Goal: Task Accomplishment & Management: Use online tool/utility

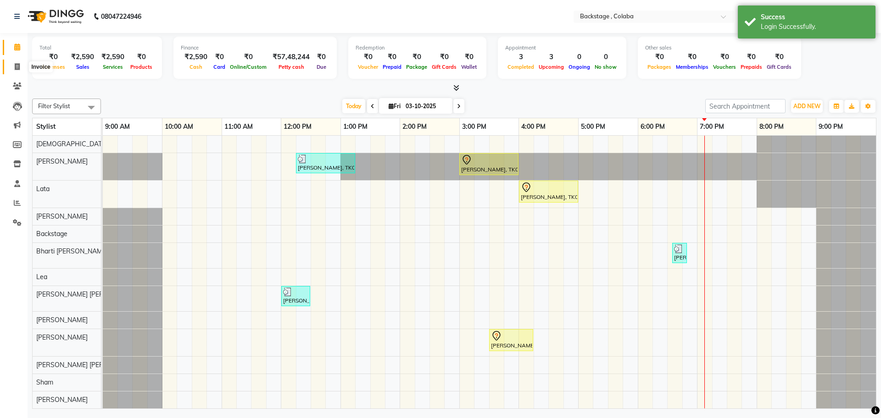
click at [23, 67] on span at bounding box center [17, 67] width 16 height 11
select select "service"
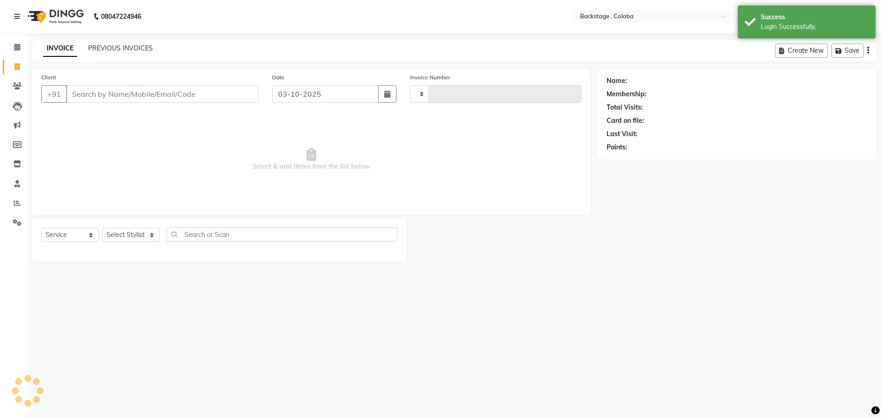
type input "2274"
select select "5451"
click at [113, 42] on div "INVOICE PREVIOUS INVOICES Create New Save" at bounding box center [454, 51] width 844 height 22
click at [113, 44] on div "INVOICE PREVIOUS INVOICES Create New Save" at bounding box center [454, 51] width 844 height 22
click at [113, 49] on link "PREVIOUS INVOICES" at bounding box center [120, 48] width 65 height 8
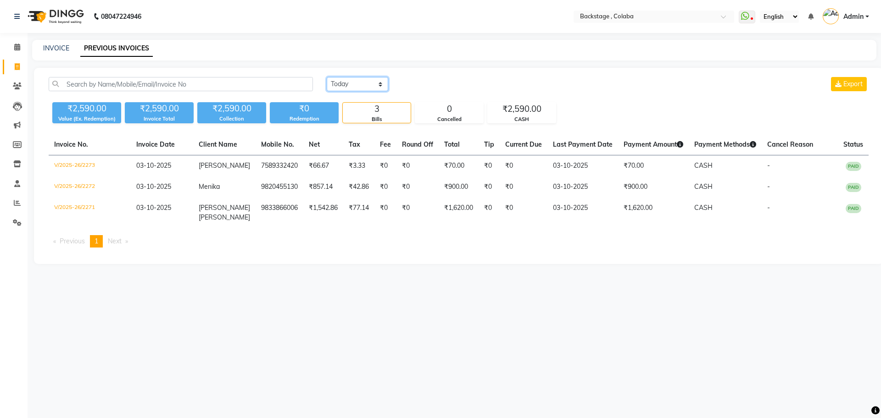
click at [356, 79] on select "Today Yesterday Custom Range" at bounding box center [357, 84] width 61 height 14
click at [356, 137] on th "Tax" at bounding box center [358, 144] width 31 height 21
click at [365, 85] on select "Today Yesterday Custom Range" at bounding box center [357, 84] width 61 height 14
select select "range"
click at [327, 77] on select "Today Yesterday Custom Range" at bounding box center [357, 84] width 61 height 14
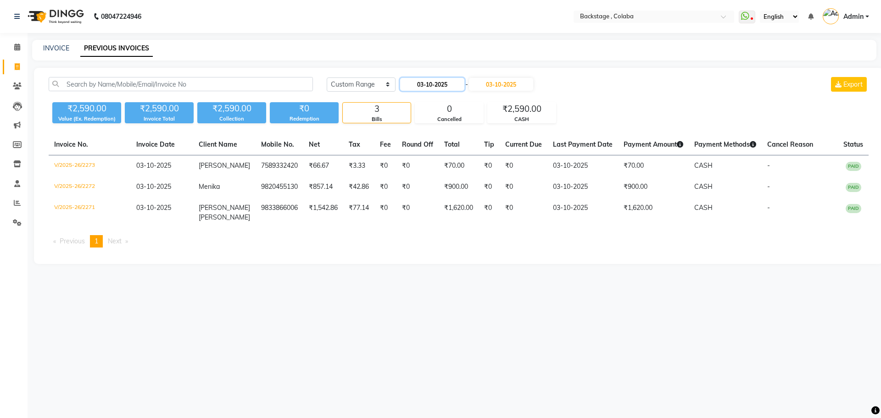
click at [422, 82] on input "03-10-2025" at bounding box center [432, 84] width 64 height 13
select select "10"
select select "2025"
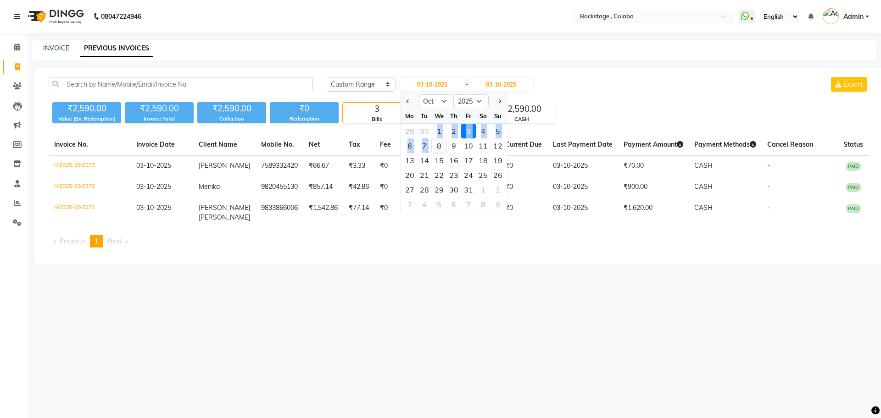
drag, startPoint x: 437, startPoint y: 139, endPoint x: 436, endPoint y: 133, distance: 6.5
click at [437, 139] on ngb-datepicker-month "Mo Tu We Th Fr Sa Su 29 30 1 2 3 4 5 6 7 8 9 10 11 12 13 14 15 16 17 18 19 20 2…" at bounding box center [454, 161] width 106 height 105
click at [442, 134] on div "1" at bounding box center [439, 131] width 15 height 15
type input "01-10-2025"
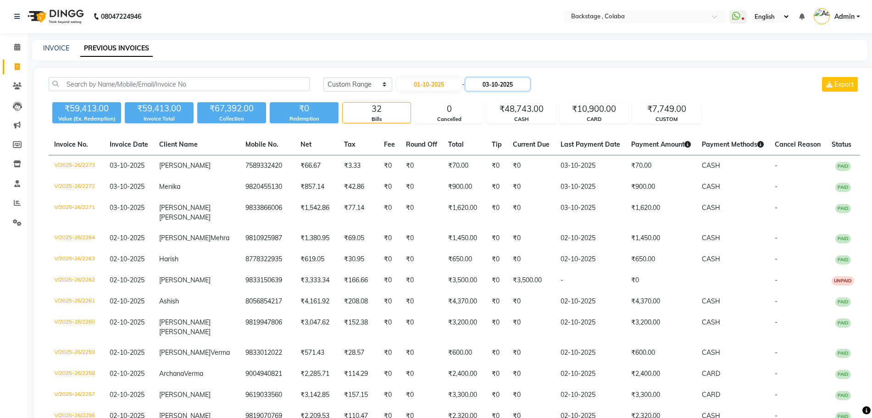
click at [499, 83] on input "03-10-2025" at bounding box center [498, 84] width 64 height 13
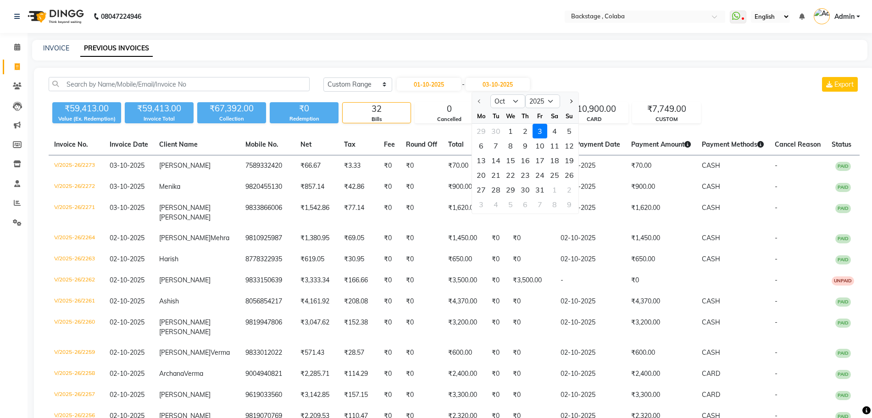
click at [512, 136] on div "1" at bounding box center [510, 131] width 15 height 15
type input "01-10-2025"
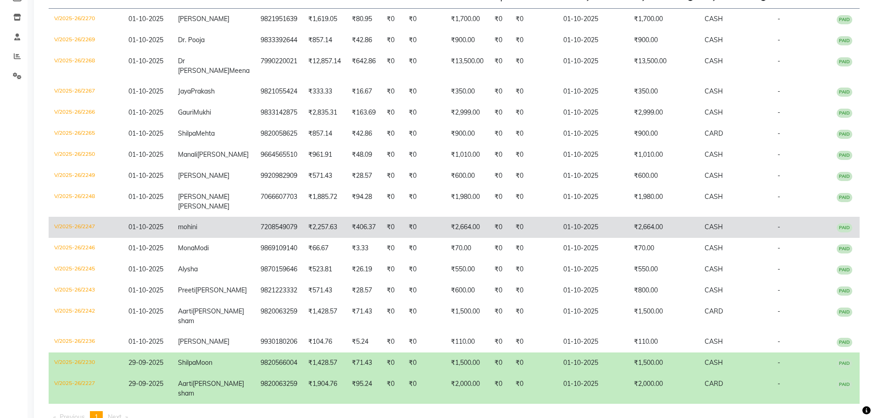
scroll to position [146, 0]
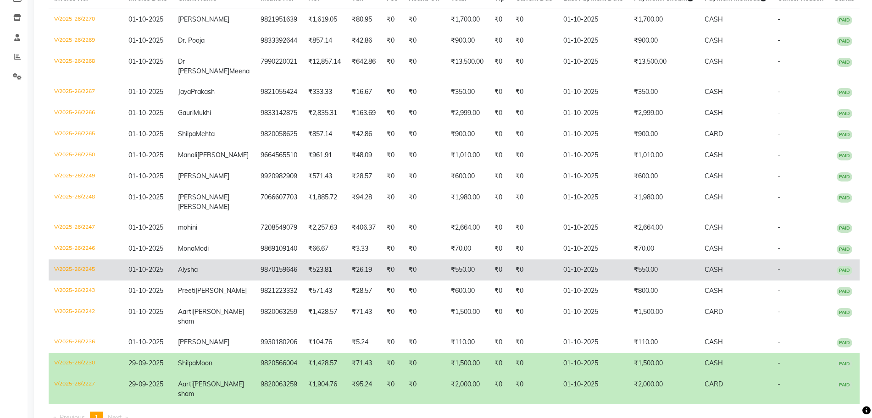
click at [651, 281] on td "₹550.00" at bounding box center [664, 270] width 71 height 21
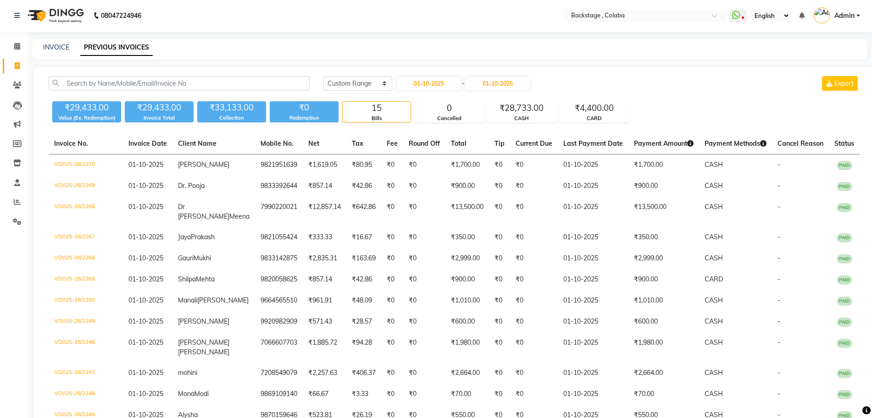
scroll to position [0, 0]
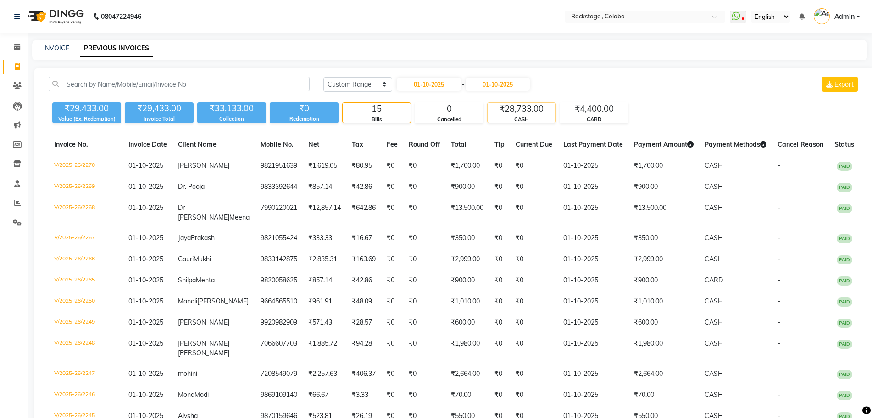
click at [492, 121] on div "CASH" at bounding box center [522, 120] width 68 height 8
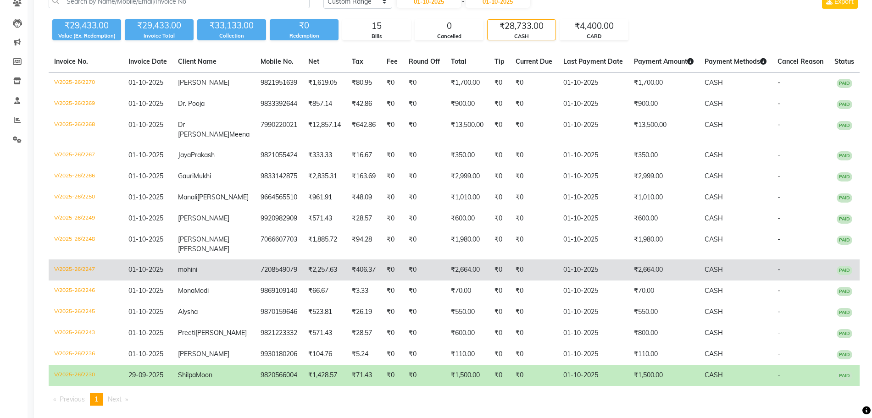
scroll to position [87, 0]
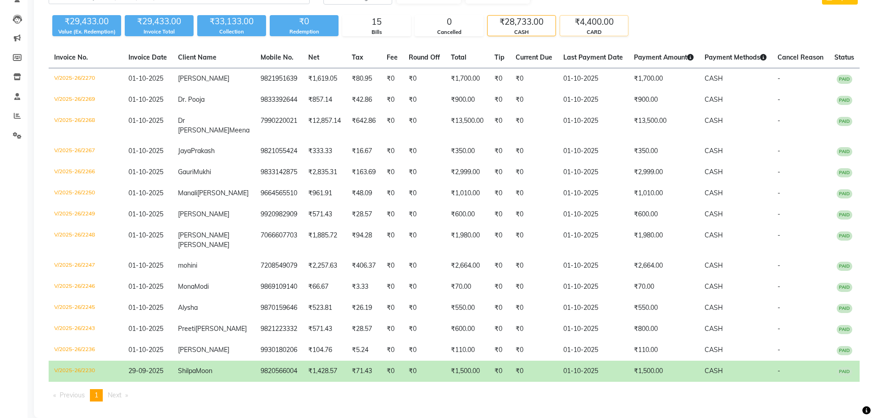
click at [597, 22] on div "₹4,400.00" at bounding box center [594, 22] width 68 height 13
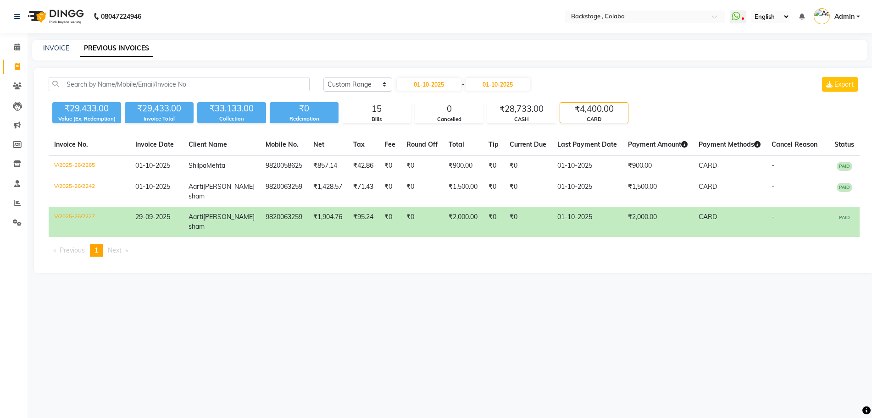
scroll to position [0, 0]
click at [439, 87] on input "01-10-2025" at bounding box center [432, 84] width 64 height 13
select select "10"
select select "2025"
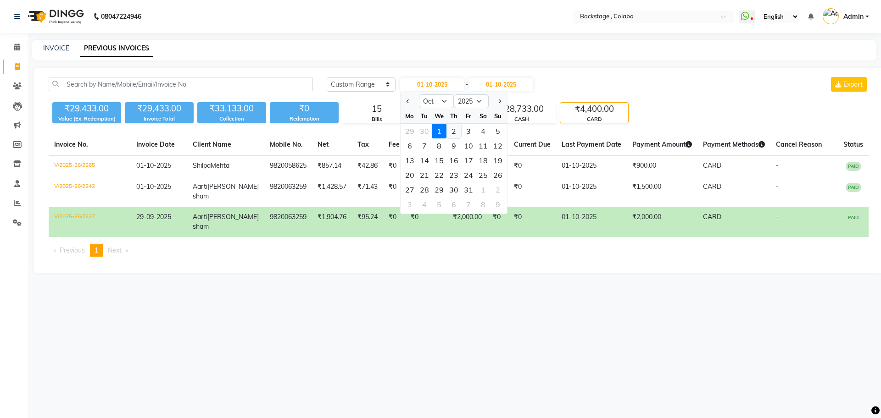
click at [448, 134] on div "2" at bounding box center [453, 131] width 15 height 15
type input "02-10-2025"
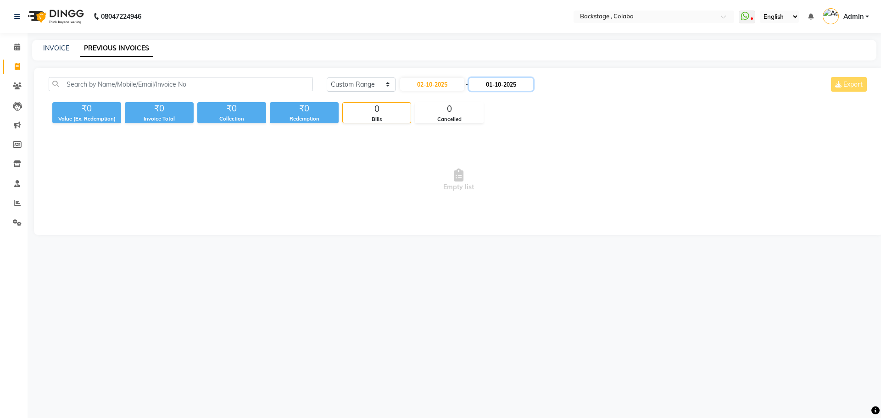
click at [491, 85] on input "01-10-2025" at bounding box center [501, 84] width 64 height 13
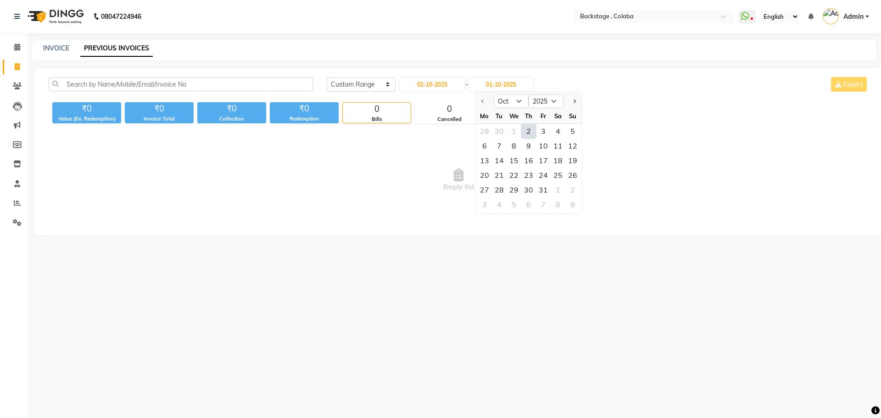
click at [532, 127] on div "2" at bounding box center [528, 131] width 15 height 15
type input "02-10-2025"
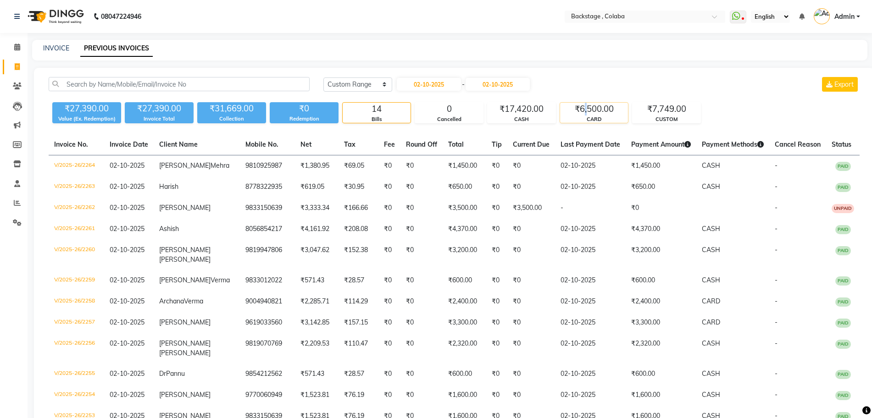
click at [586, 110] on div "₹6,500.00" at bounding box center [594, 109] width 68 height 13
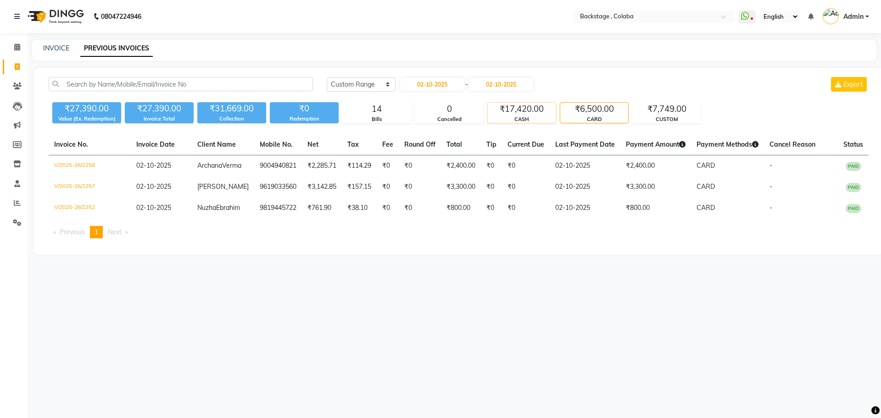
click at [517, 120] on div "CASH" at bounding box center [522, 120] width 68 height 8
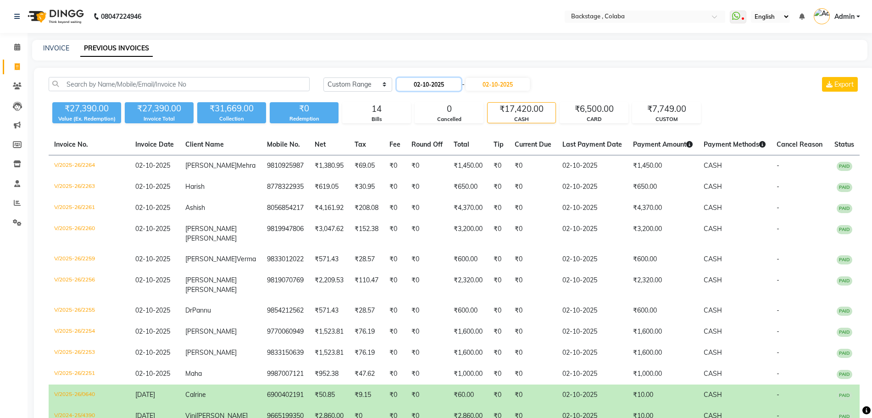
click at [444, 89] on input "02-10-2025" at bounding box center [429, 84] width 64 height 13
select select "10"
select select "2025"
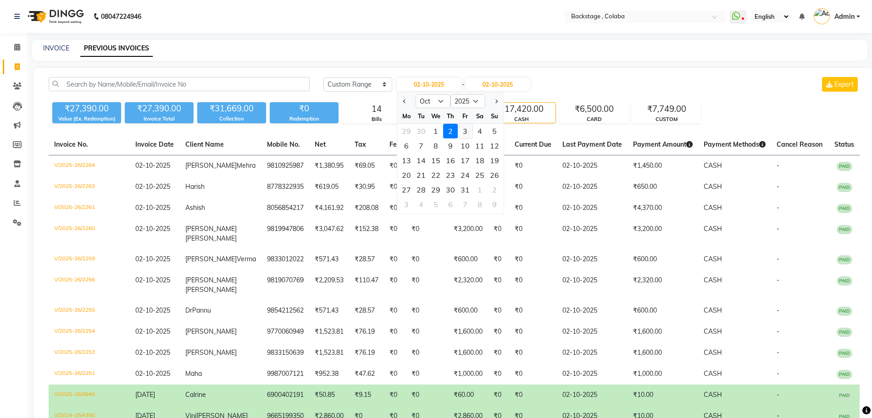
click at [467, 126] on div "3" at bounding box center [465, 131] width 15 height 15
type input "03-10-2025"
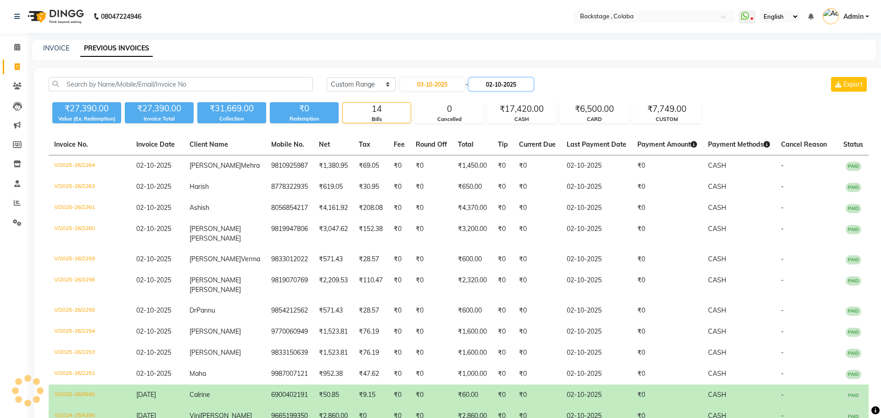
click at [505, 86] on input "02-10-2025" at bounding box center [501, 84] width 64 height 13
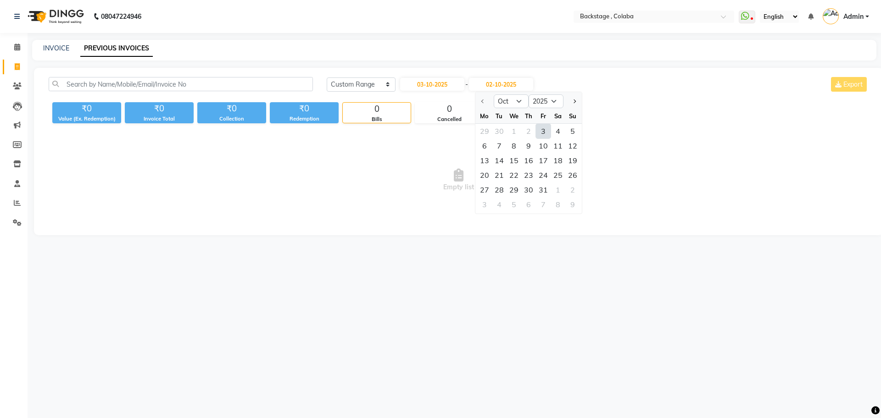
click at [548, 132] on div "3" at bounding box center [543, 131] width 15 height 15
type input "03-10-2025"
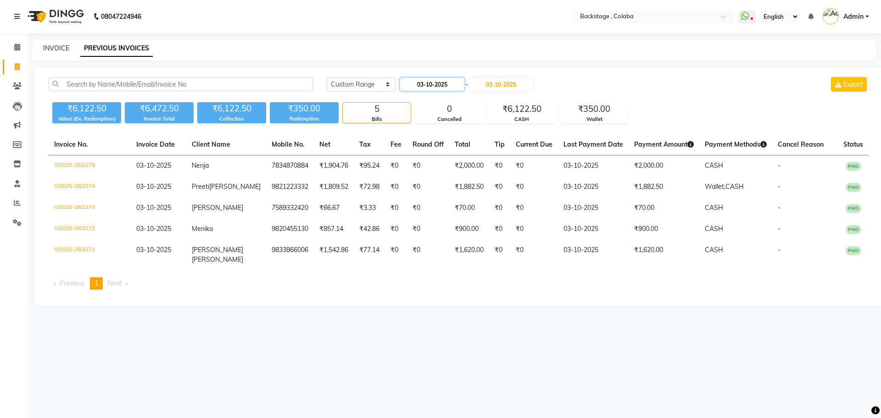
click at [423, 85] on input "03-10-2025" at bounding box center [432, 84] width 64 height 13
select select "10"
select select "2025"
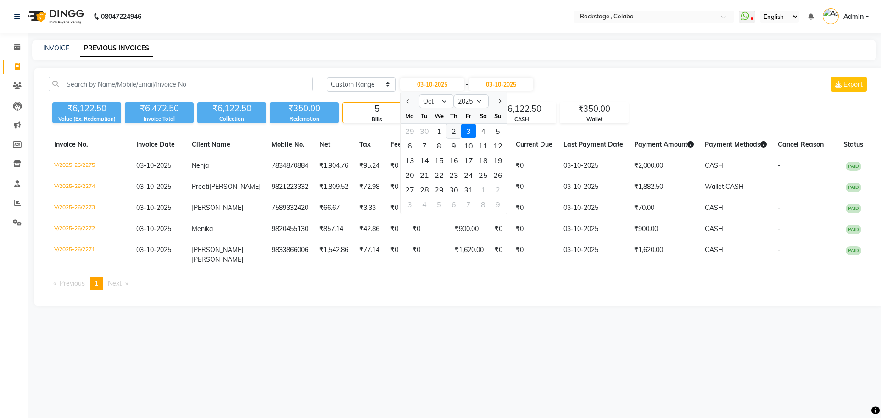
click at [453, 131] on div "2" at bounding box center [453, 131] width 15 height 15
type input "02-10-2025"
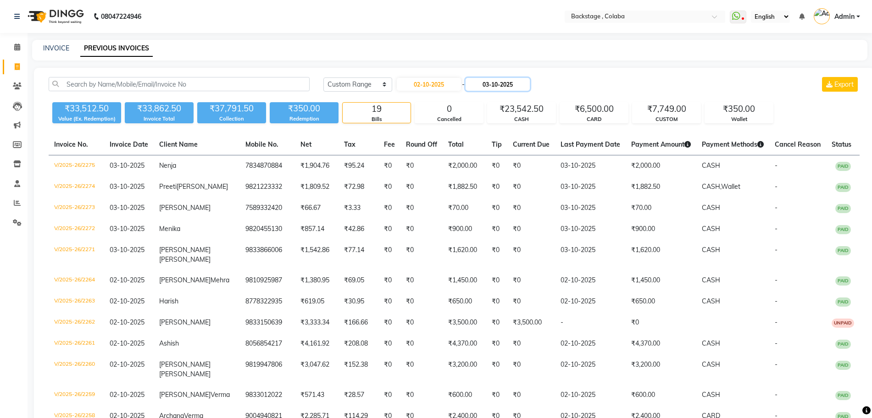
click at [494, 84] on input "03-10-2025" at bounding box center [498, 84] width 64 height 13
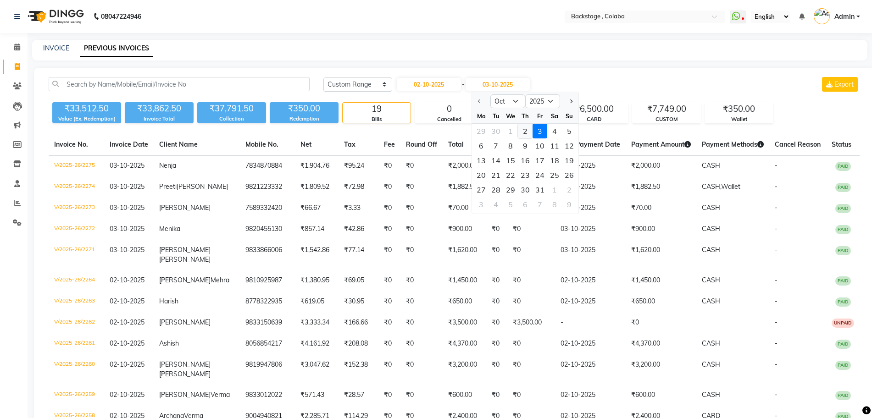
click at [526, 136] on div "2" at bounding box center [525, 131] width 15 height 15
type input "02-10-2025"
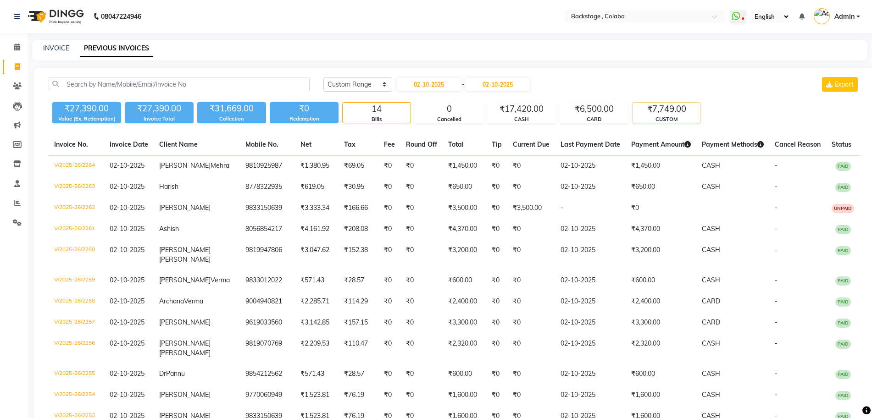
click at [671, 122] on div "CUSTOM" at bounding box center [667, 120] width 68 height 8
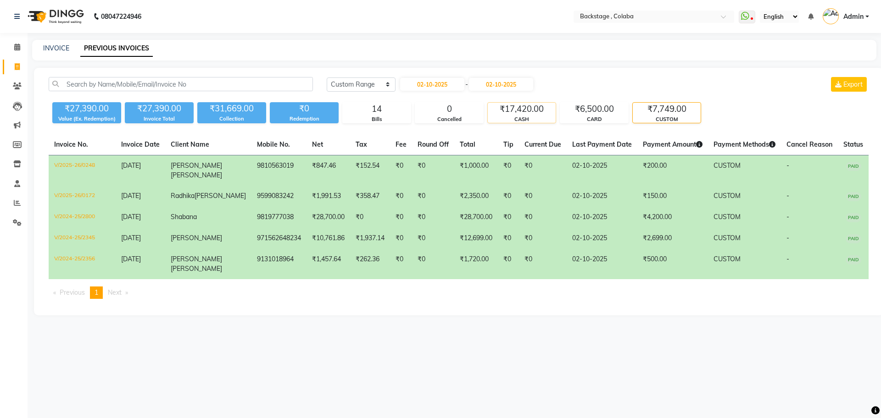
click at [543, 116] on div "CASH" at bounding box center [522, 120] width 68 height 8
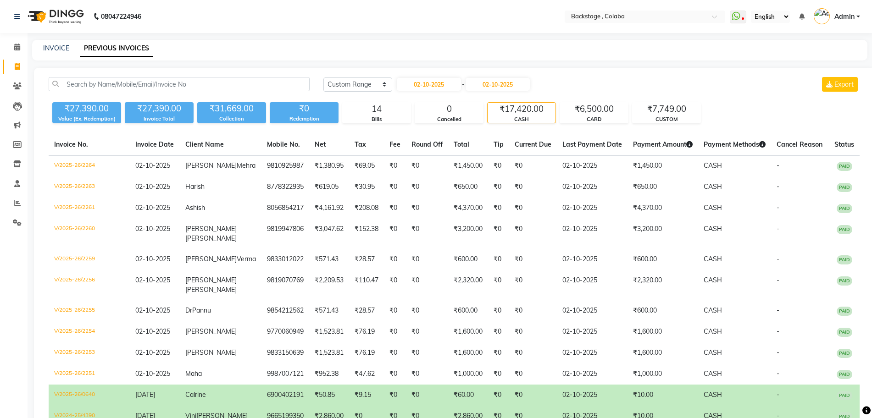
click at [543, 116] on div "CASH" at bounding box center [522, 120] width 68 height 8
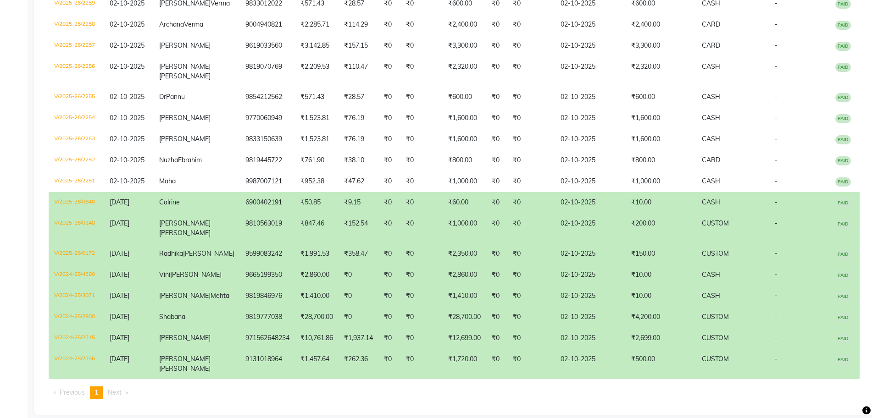
scroll to position [297, 0]
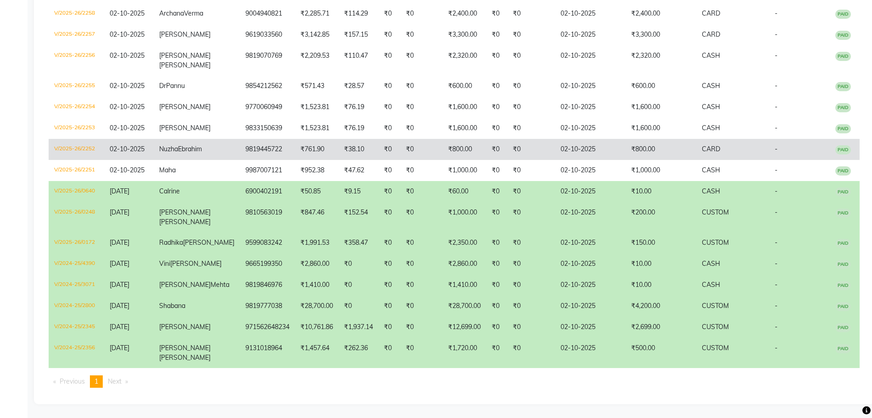
click at [713, 150] on span "CARD" at bounding box center [711, 149] width 18 height 8
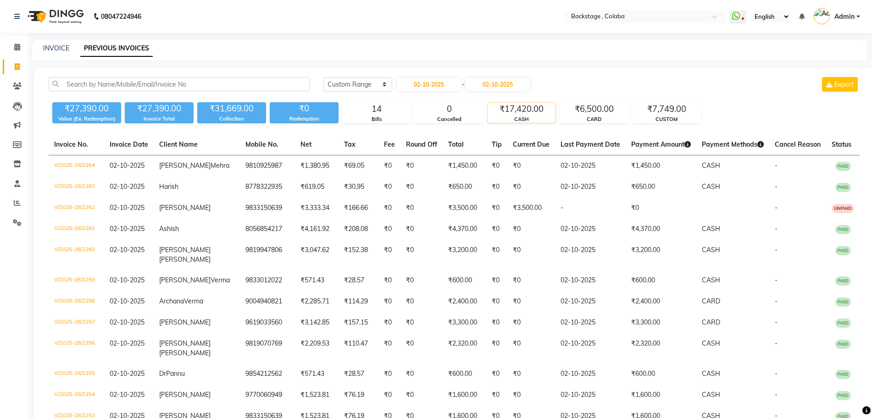
click at [531, 109] on div "₹17,420.00" at bounding box center [522, 109] width 68 height 13
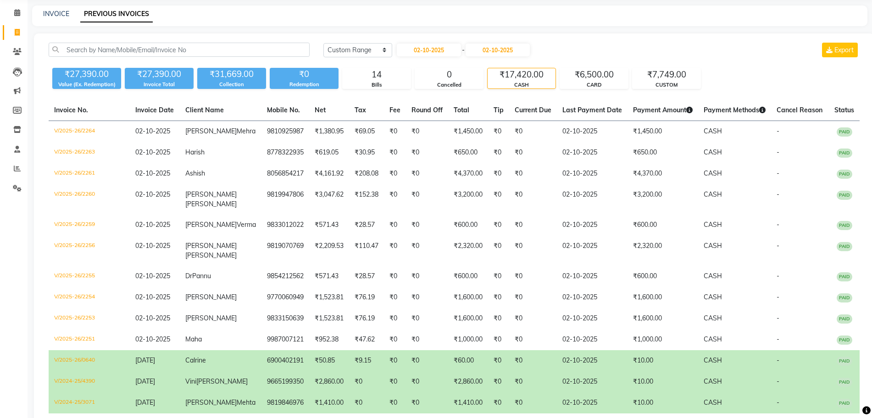
scroll to position [33, 0]
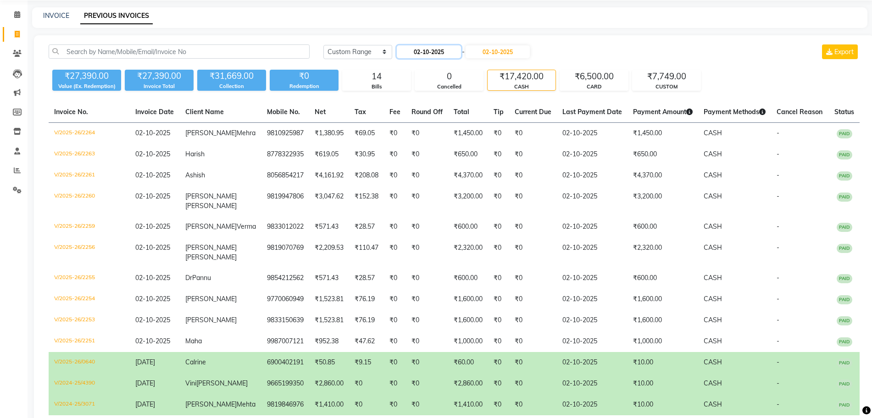
click at [435, 55] on input "02-10-2025" at bounding box center [429, 51] width 64 height 13
select select "10"
select select "2025"
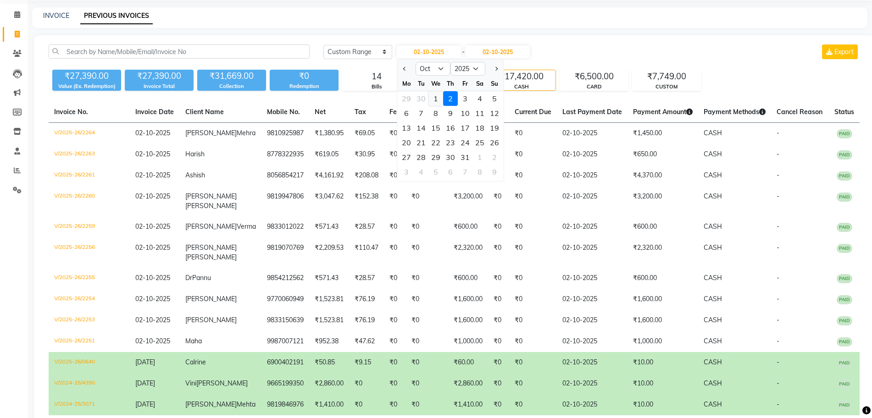
click at [434, 91] on div "1" at bounding box center [436, 98] width 15 height 15
type input "01-10-2025"
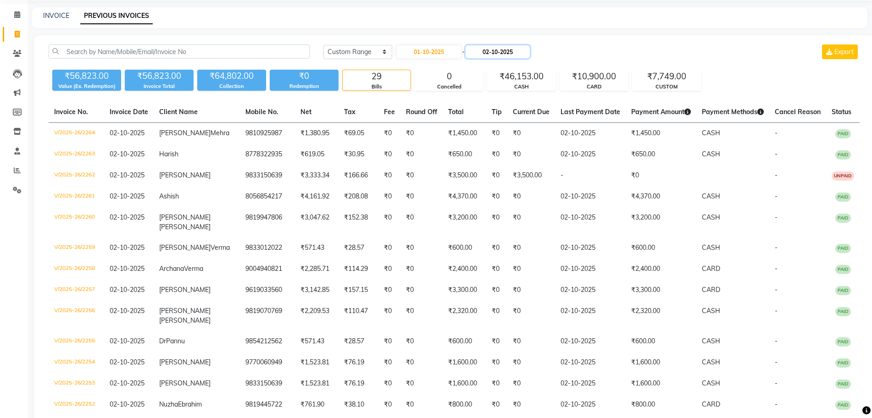
click at [492, 50] on input "02-10-2025" at bounding box center [498, 51] width 64 height 13
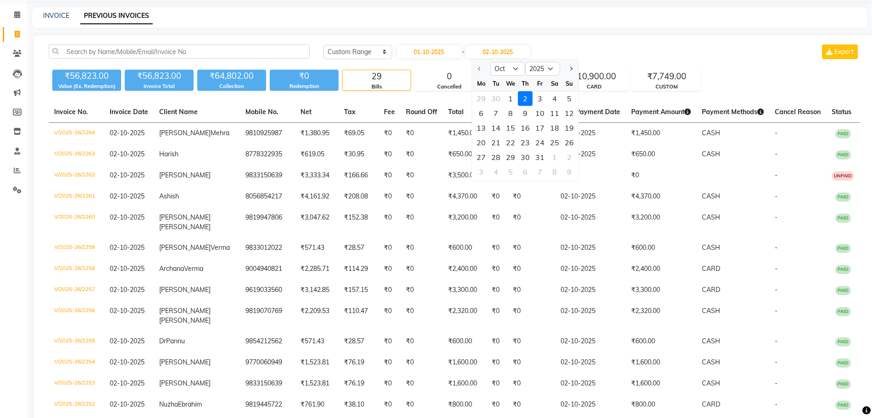
click at [502, 98] on div "29 30 1 2 3 4 5" at bounding box center [525, 98] width 106 height 15
click at [508, 98] on div "1" at bounding box center [510, 98] width 15 height 15
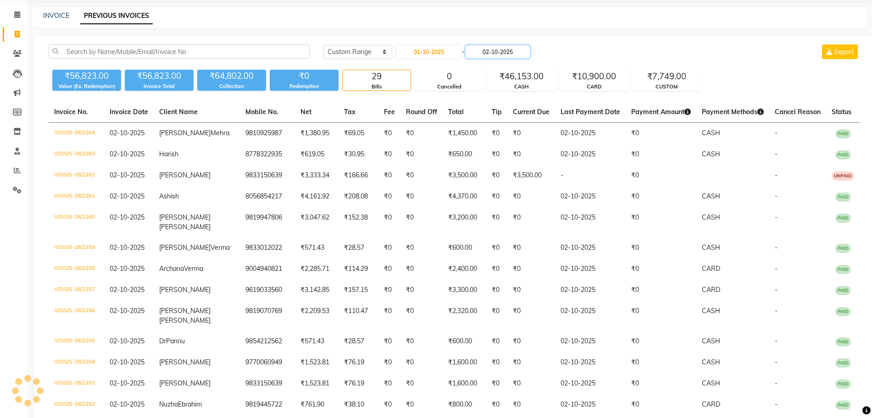
type input "01-10-2025"
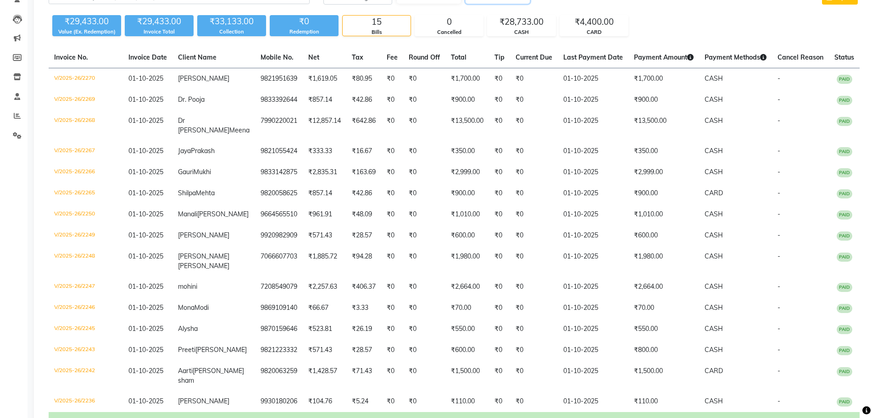
scroll to position [0, 0]
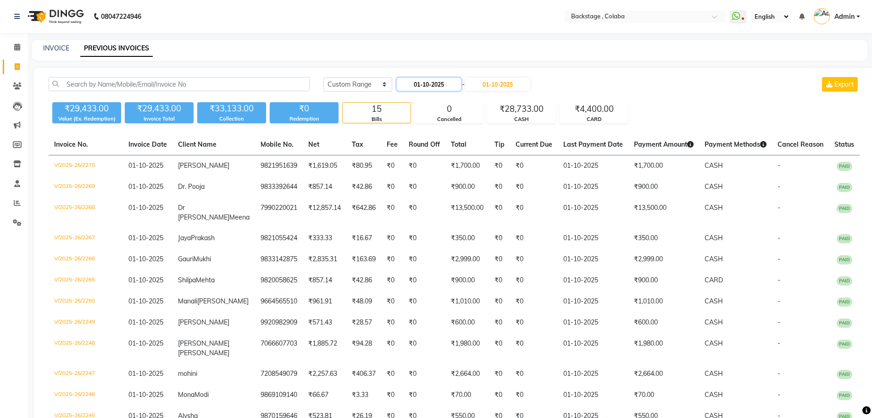
click at [415, 81] on input "01-10-2025" at bounding box center [429, 84] width 64 height 13
select select "10"
select select "2025"
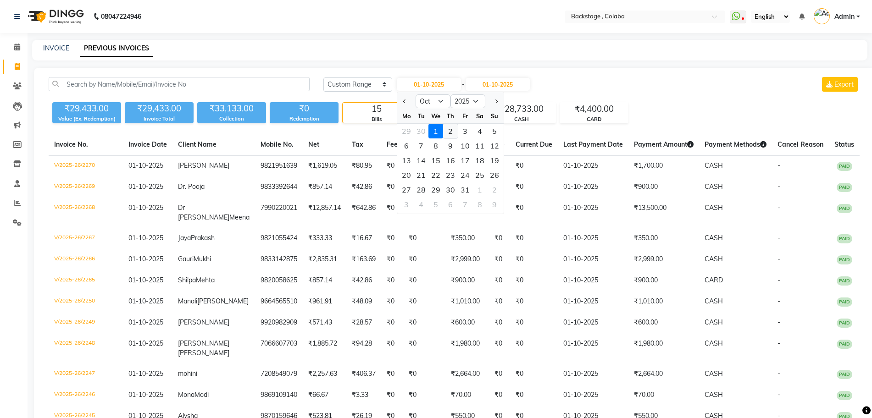
click at [447, 128] on div "2" at bounding box center [450, 131] width 15 height 15
type input "02-10-2025"
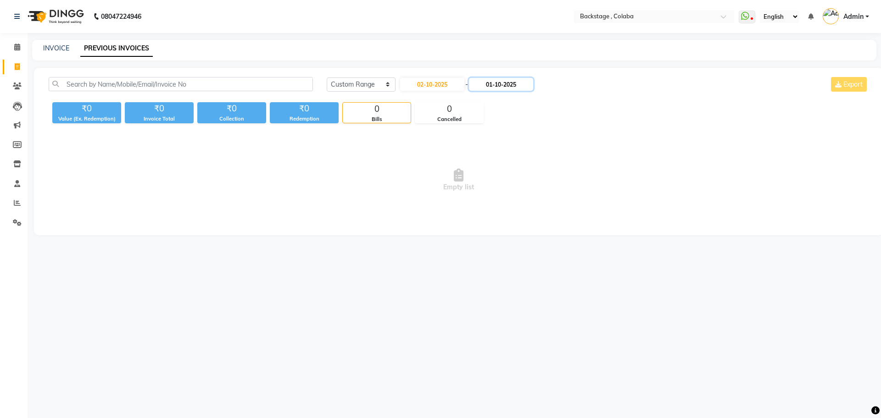
click at [501, 86] on input "01-10-2025" at bounding box center [501, 84] width 64 height 13
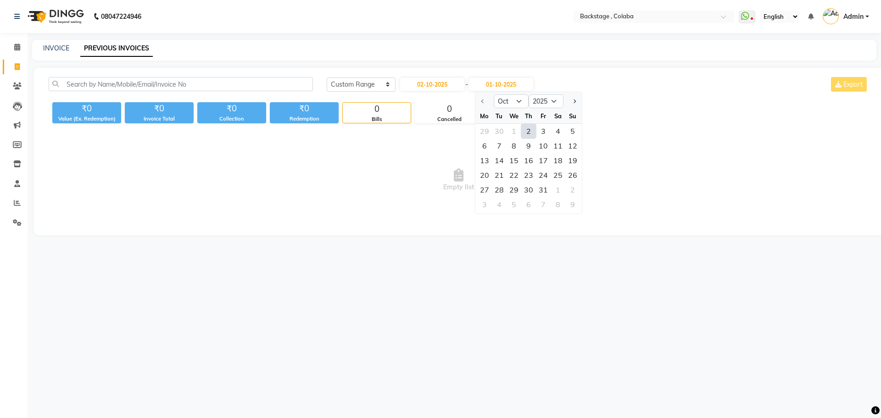
click at [531, 130] on div "2" at bounding box center [528, 131] width 15 height 15
type input "02-10-2025"
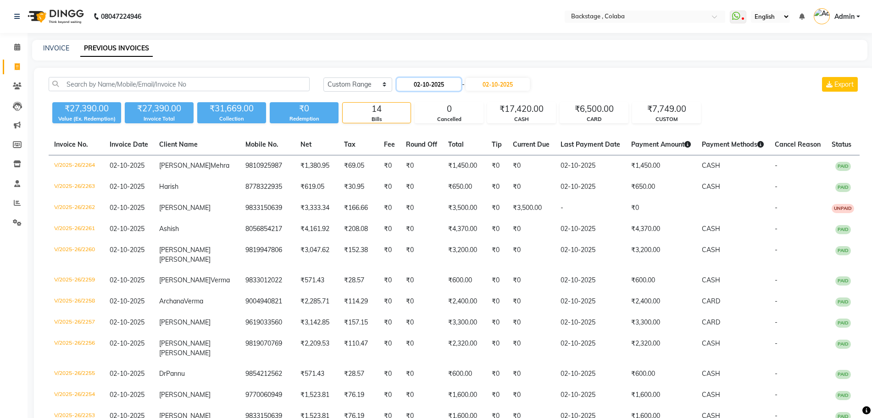
click at [458, 89] on input "02-10-2025" at bounding box center [429, 84] width 64 height 13
select select "10"
select select "2025"
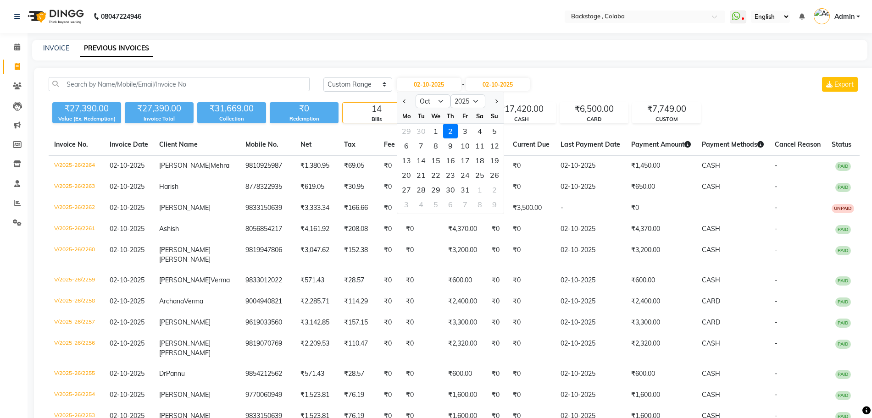
click at [544, 84] on div "Today Yesterday Custom Range 02-10-2025 Jan Feb Mar Apr May Jun Jul Aug Sep Oct…" at bounding box center [591, 84] width 536 height 15
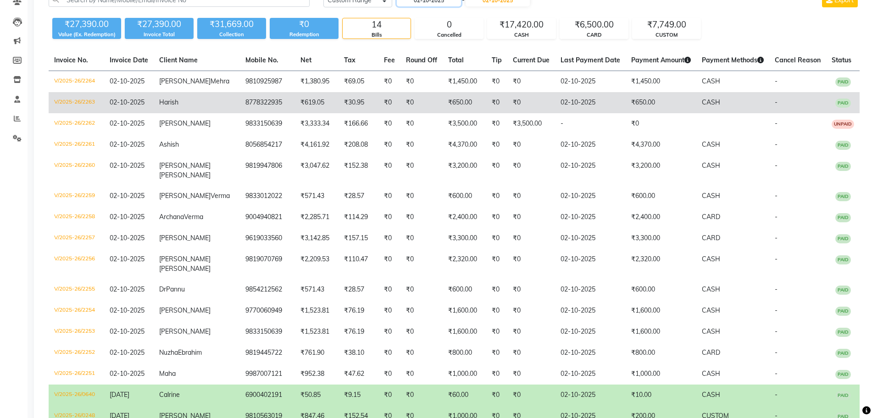
scroll to position [84, 0]
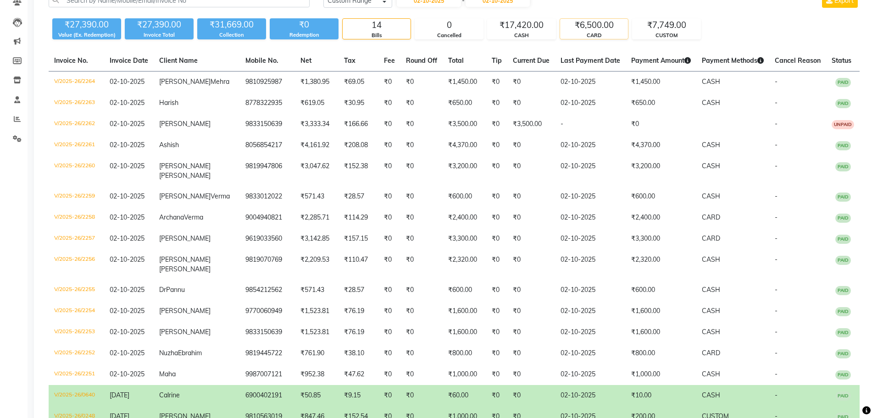
click at [586, 28] on div "₹6,500.00" at bounding box center [594, 25] width 68 height 13
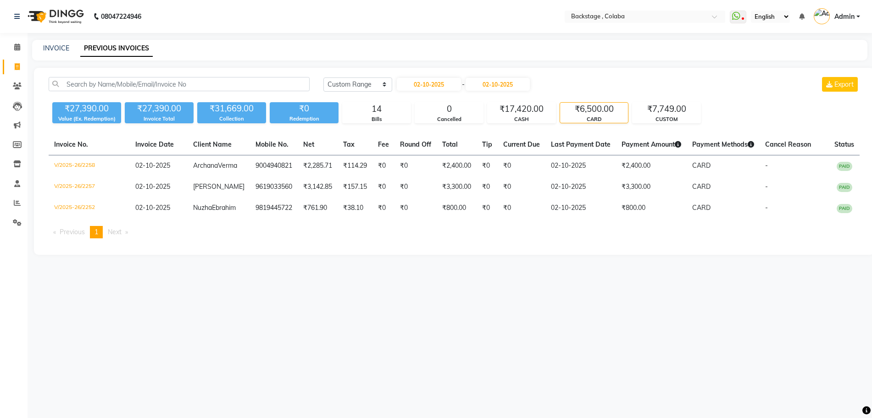
scroll to position [0, 0]
click at [544, 106] on div "₹17,420.00" at bounding box center [522, 109] width 68 height 13
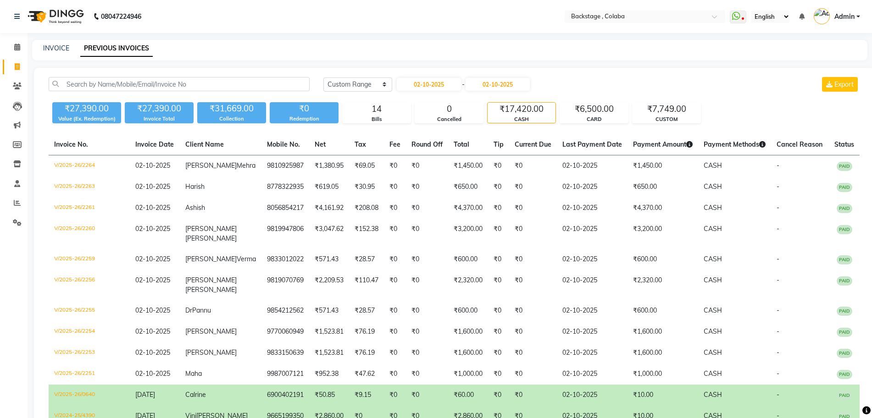
click at [544, 106] on div "₹17,420.00" at bounding box center [522, 109] width 68 height 13
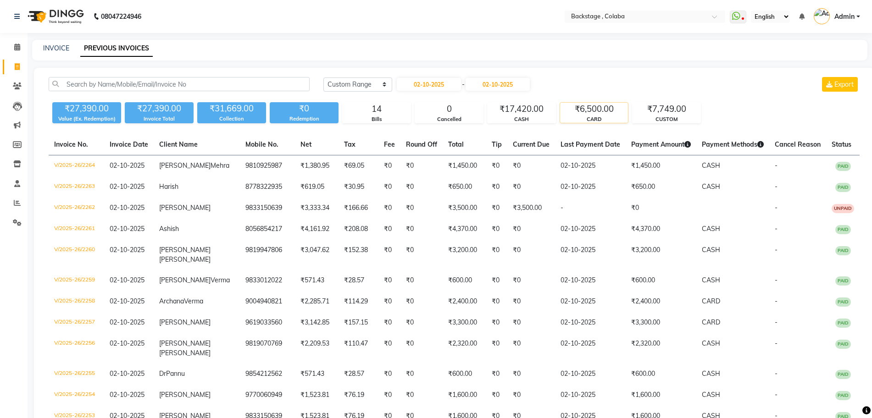
click at [580, 107] on div "₹6,500.00" at bounding box center [594, 109] width 68 height 13
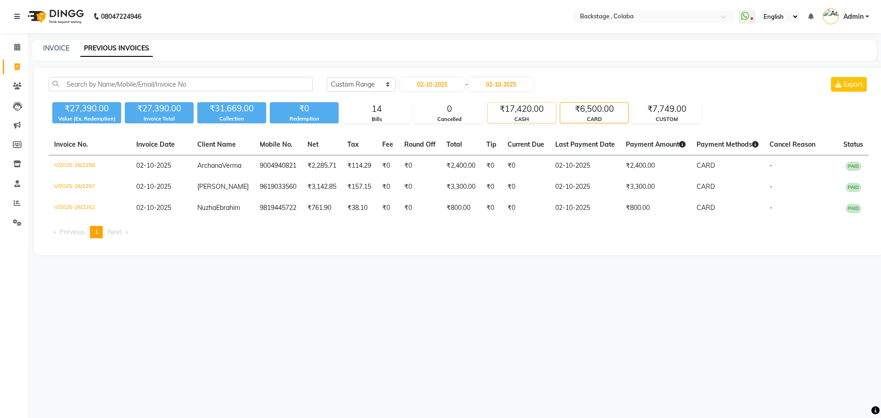
click at [523, 117] on div "CASH" at bounding box center [522, 120] width 68 height 8
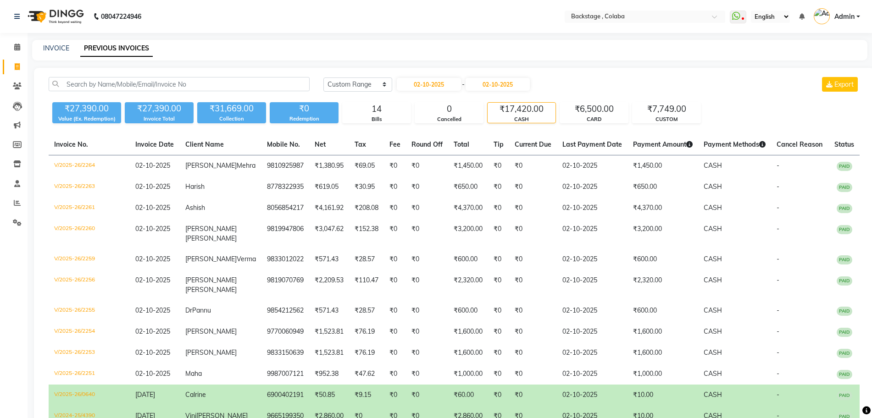
click at [523, 117] on div "CASH" at bounding box center [522, 120] width 68 height 8
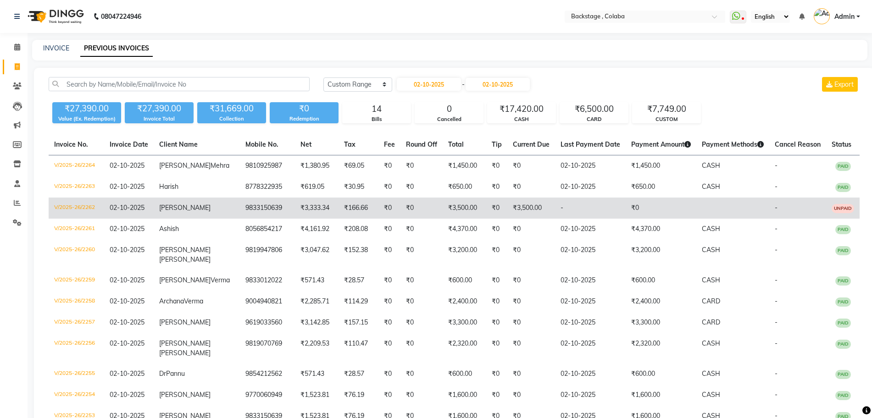
click at [567, 219] on td "-" at bounding box center [590, 208] width 71 height 21
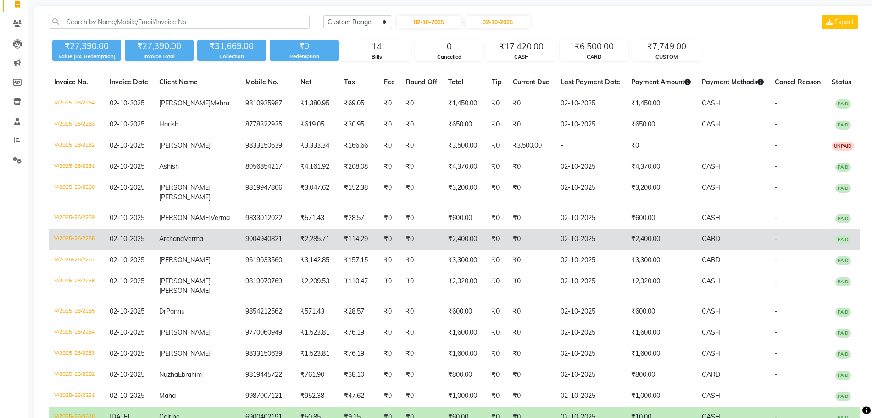
scroll to position [61, 0]
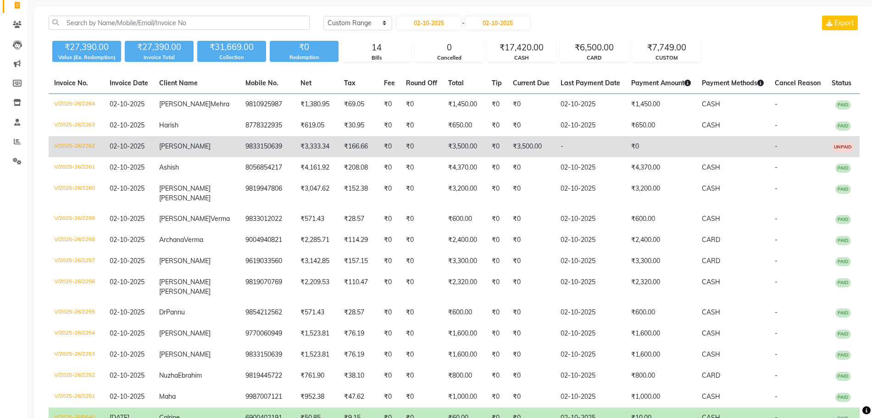
click at [451, 157] on td "₹3,500.00" at bounding box center [465, 146] width 44 height 21
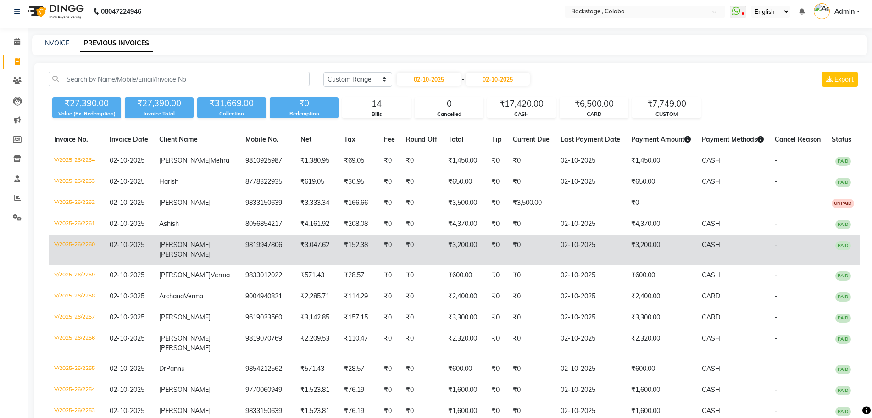
scroll to position [0, 0]
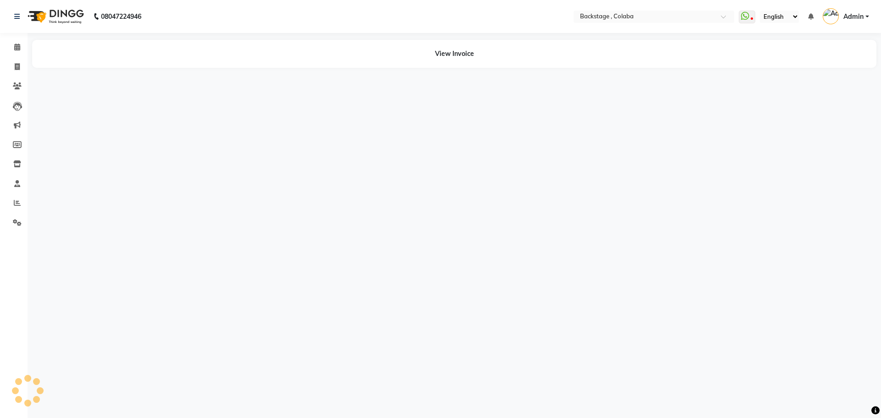
select select "en"
